Goal: Task Accomplishment & Management: Manage account settings

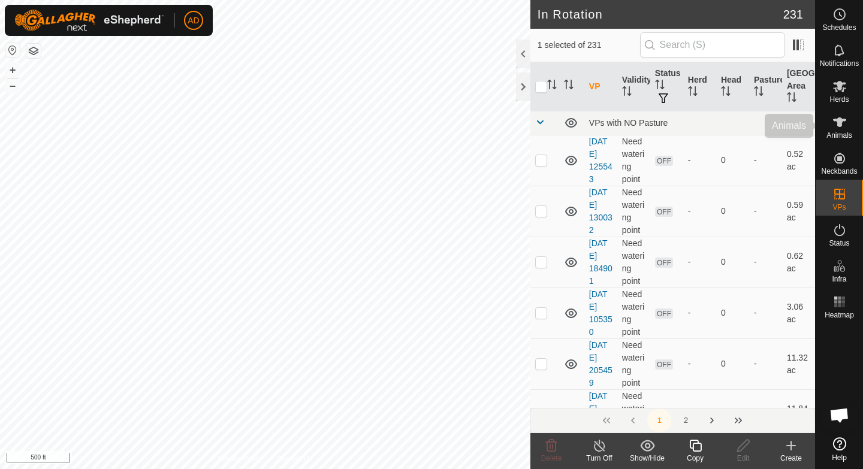
click at [846, 120] on icon at bounding box center [839, 122] width 14 height 14
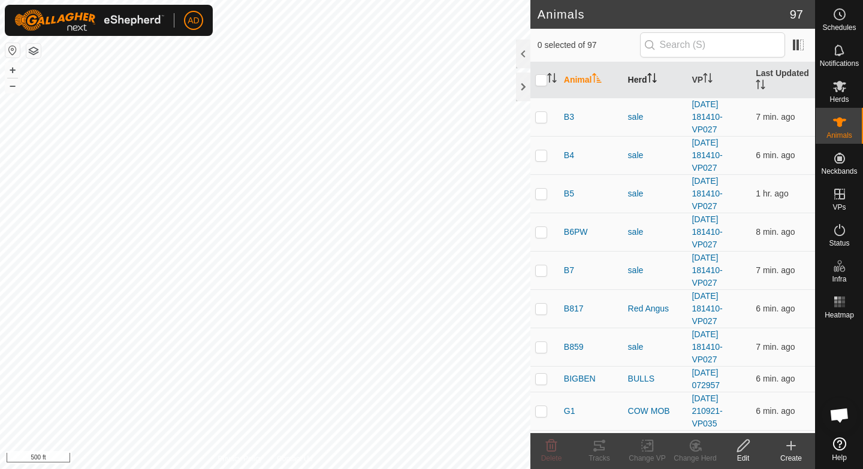
click at [632, 75] on th "Herd" at bounding box center [655, 80] width 64 height 36
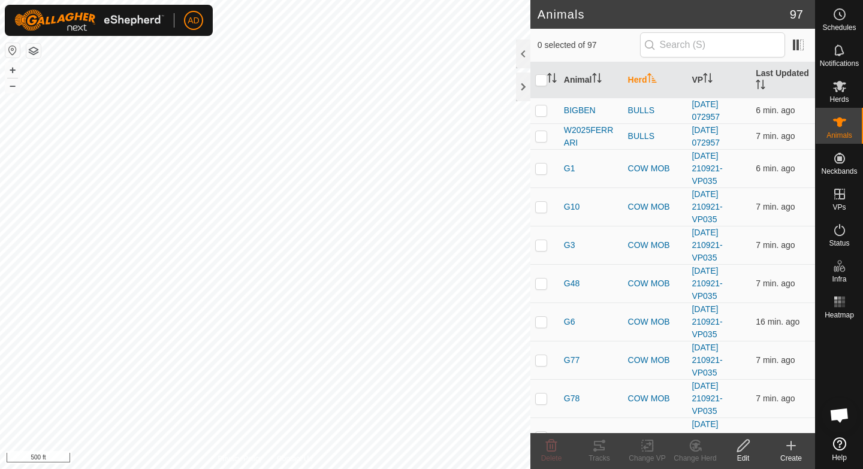
click at [632, 75] on th "Herd" at bounding box center [655, 80] width 64 height 36
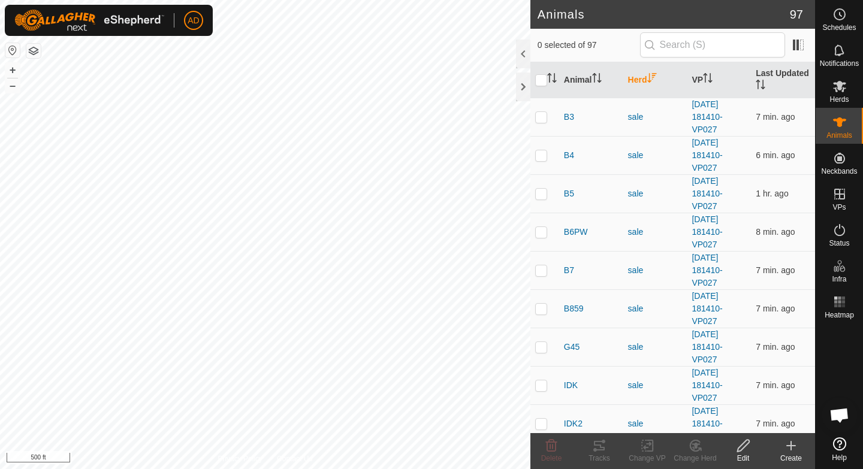
click at [632, 75] on th "Herd" at bounding box center [655, 80] width 64 height 36
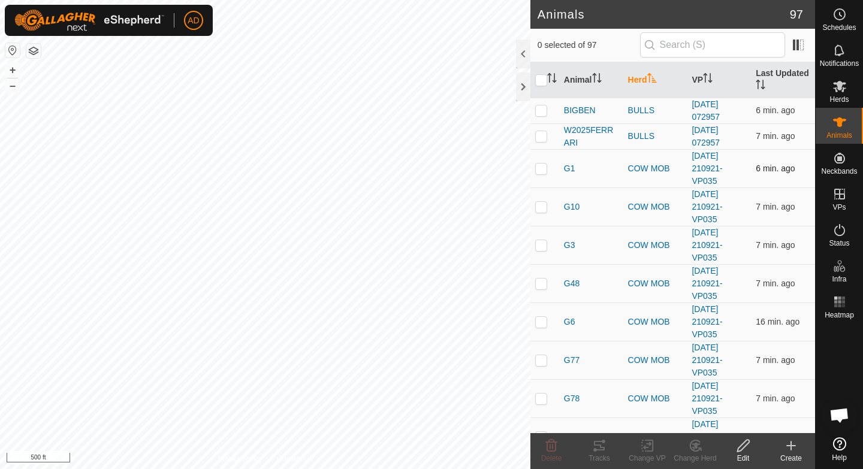
click at [539, 174] on td at bounding box center [544, 168] width 29 height 38
checkbox input "true"
click at [545, 287] on p-checkbox at bounding box center [541, 284] width 12 height 10
checkbox input "true"
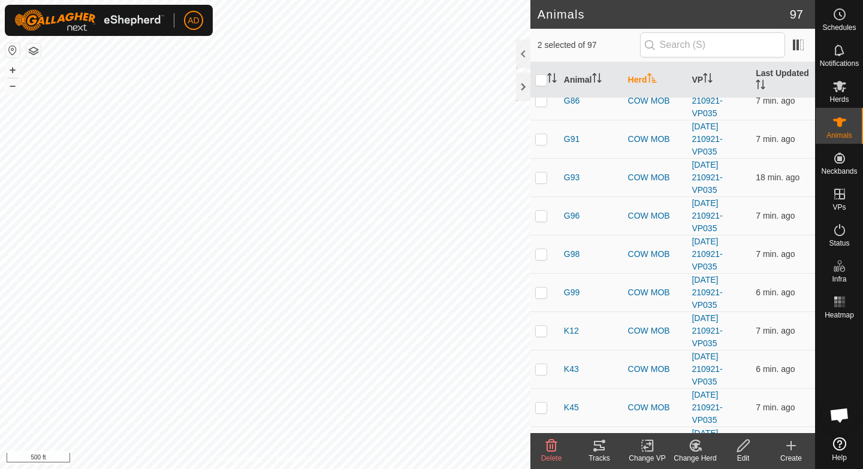
scroll to position [960, 0]
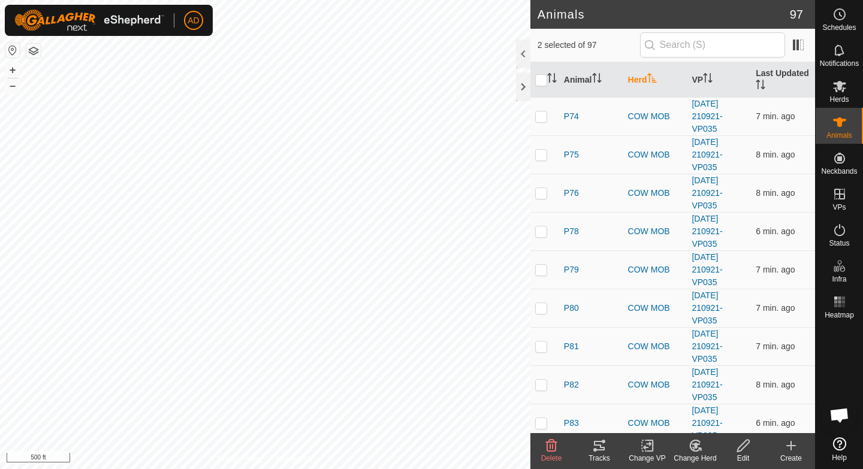
click at [545, 287] on td at bounding box center [544, 270] width 29 height 38
checkbox input "true"
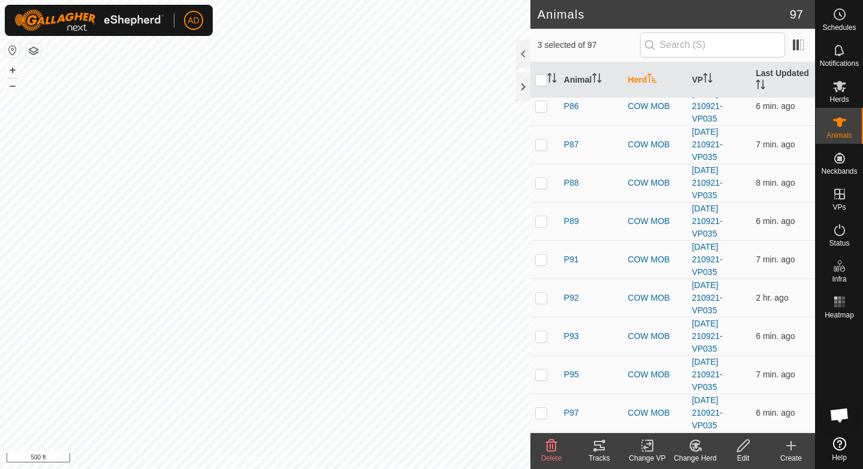
click at [545, 287] on td at bounding box center [544, 298] width 29 height 38
checkbox input "true"
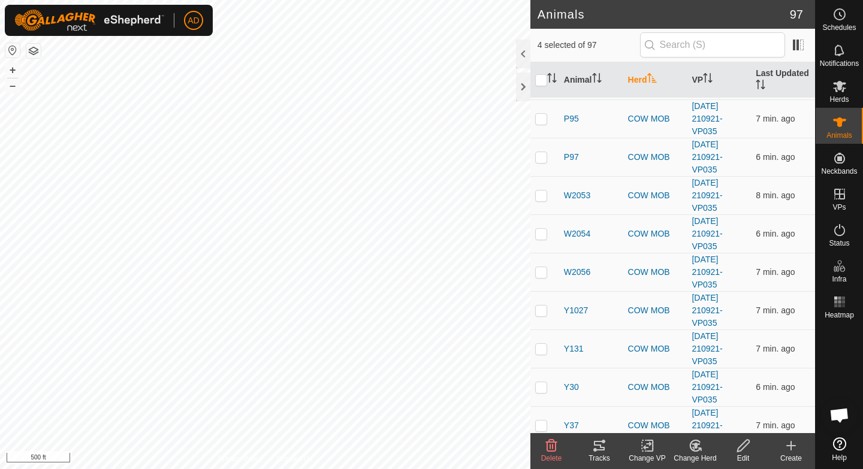
click at [545, 287] on td at bounding box center [544, 272] width 29 height 38
checkbox input "true"
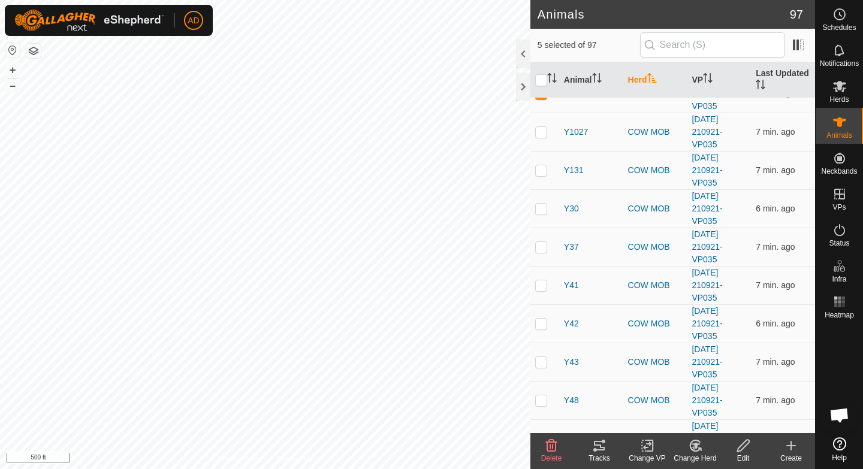
click at [545, 287] on p-checkbox at bounding box center [541, 285] width 12 height 10
checkbox input "true"
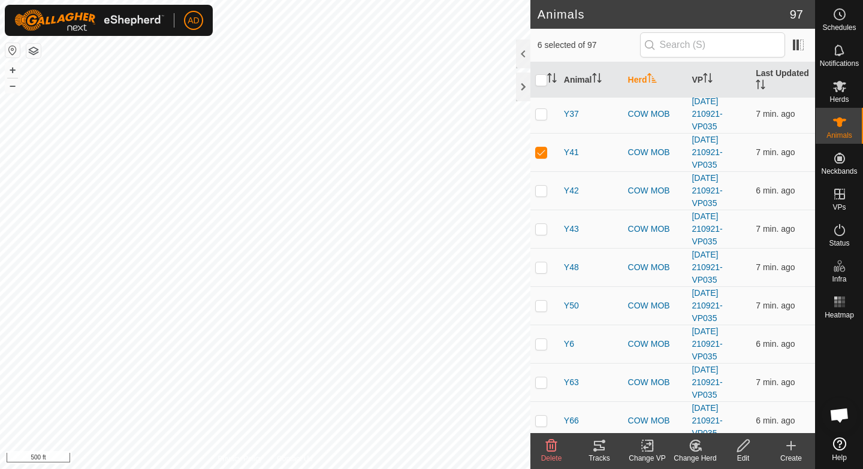
click at [545, 287] on td at bounding box center [544, 305] width 29 height 38
checkbox input "true"
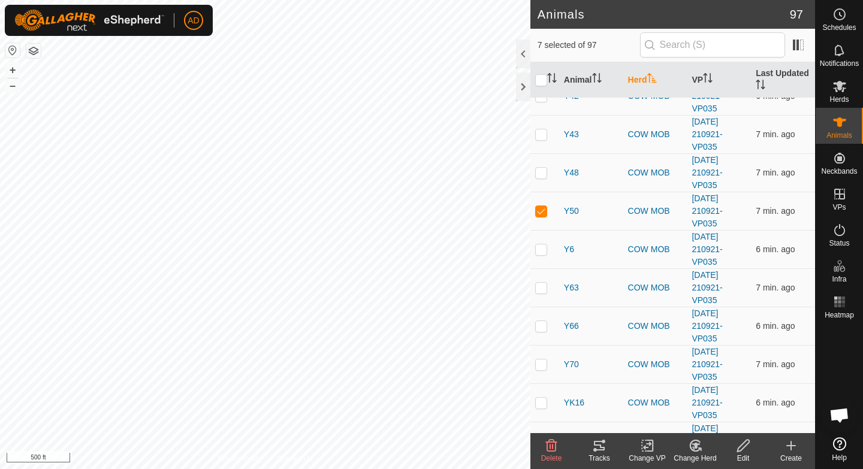
click at [545, 287] on p-checkbox at bounding box center [541, 288] width 12 height 10
checkbox input "true"
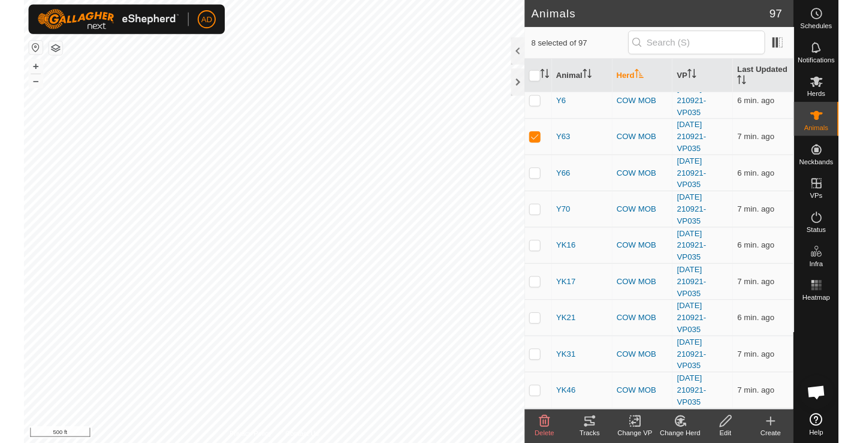
scroll to position [2207, 0]
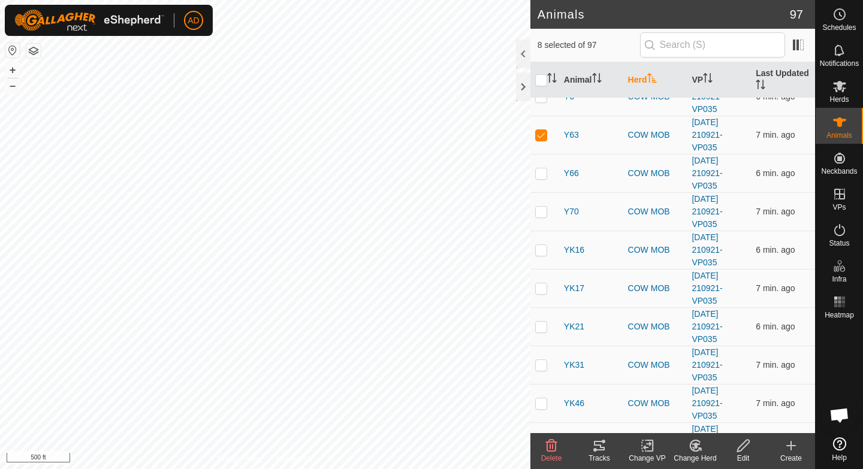
click at [545, 287] on p-checkbox at bounding box center [541, 288] width 12 height 10
checkbox input "true"
click at [605, 455] on div "Tracks" at bounding box center [599, 458] width 48 height 11
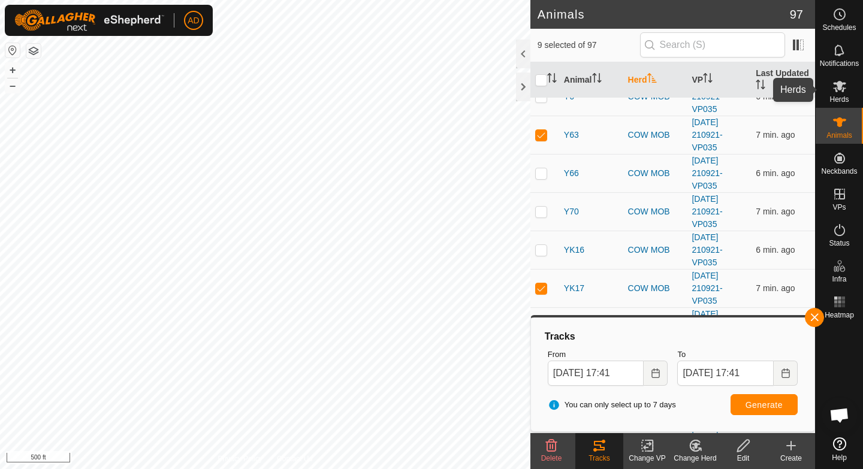
click at [840, 101] on span "Herds" at bounding box center [838, 99] width 19 height 7
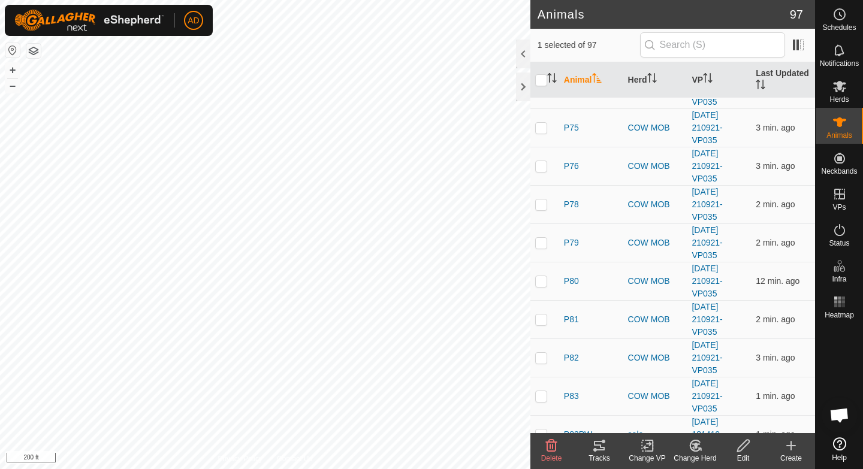
scroll to position [1553, 0]
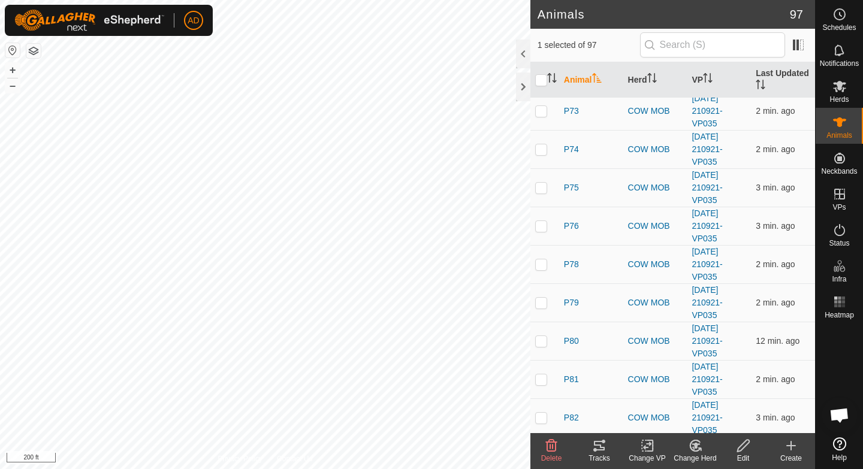
click at [581, 79] on th "Animal" at bounding box center [591, 80] width 64 height 36
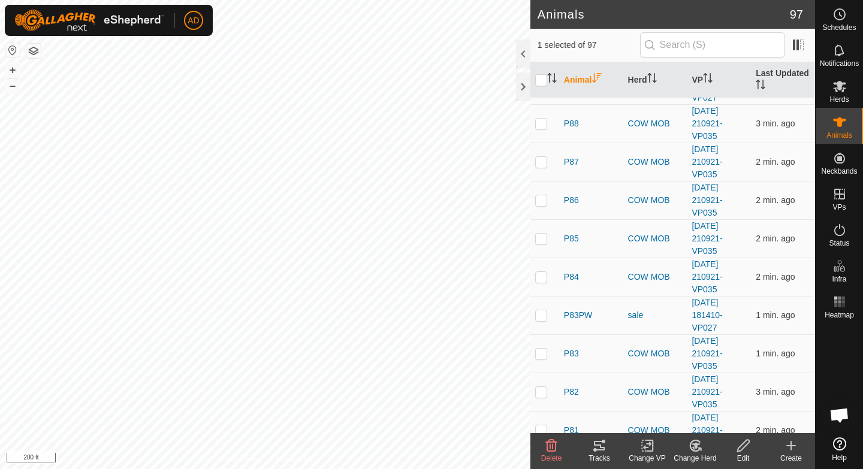
scroll to position [0, 0]
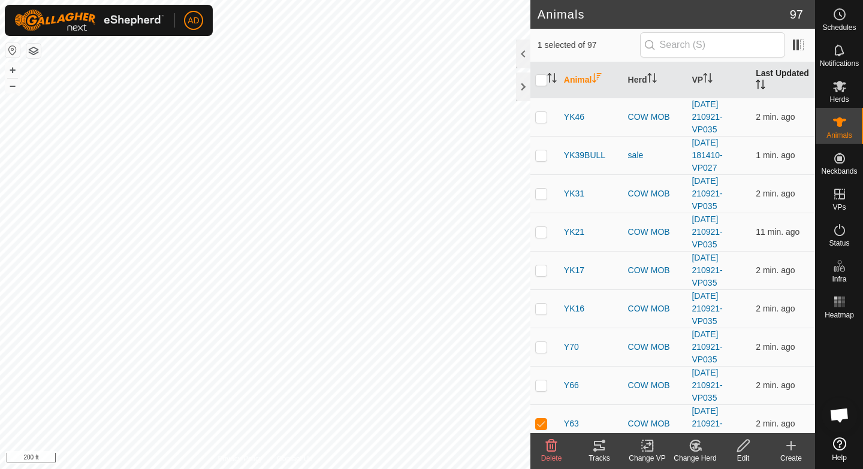
click at [772, 74] on th "Last Updated" at bounding box center [783, 80] width 64 height 36
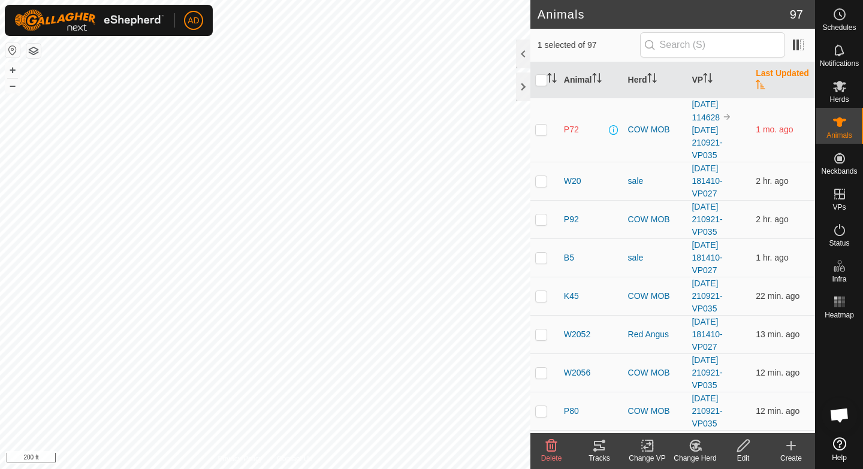
click at [547, 129] on td at bounding box center [544, 130] width 29 height 64
click at [544, 130] on p-checkbox at bounding box center [541, 130] width 12 height 10
checkbox input "false"
